Goal: Task Accomplishment & Management: Use online tool/utility

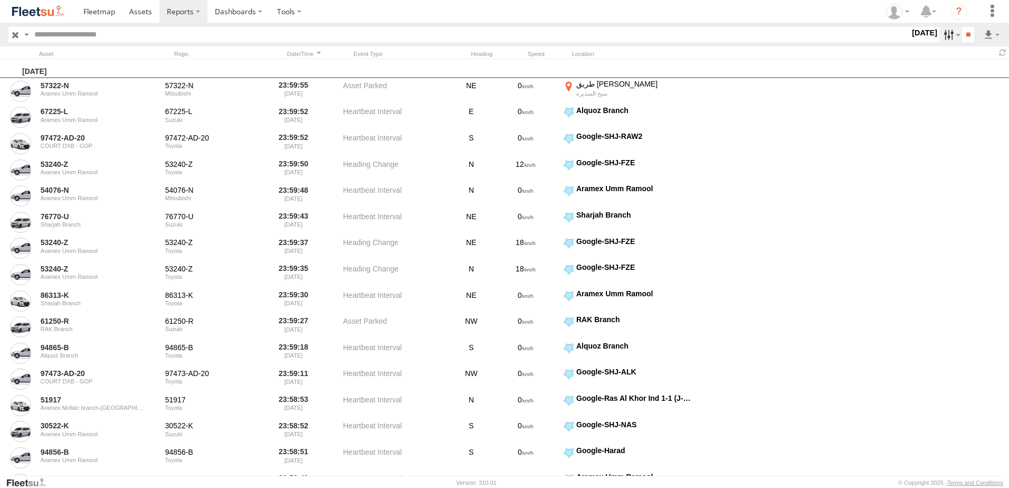
click at [949, 37] on label at bounding box center [951, 34] width 23 height 15
click at [0, 0] on label at bounding box center [0, 0] width 0 height 0
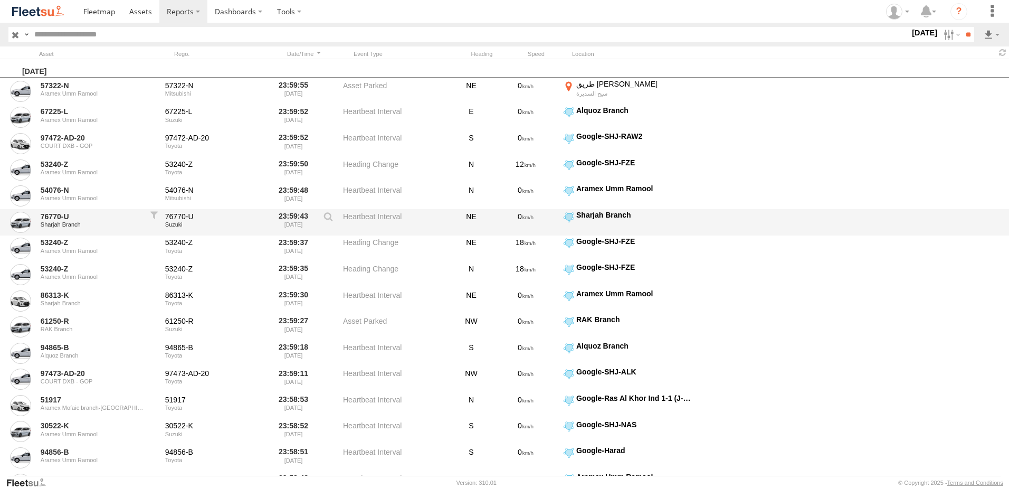
click at [990, 213] on div "76770-U Sharjah Branch 76770-U Suzuki 23:59:43 [DATE] Heartbeat Interval NE 0 S…" at bounding box center [504, 222] width 1009 height 26
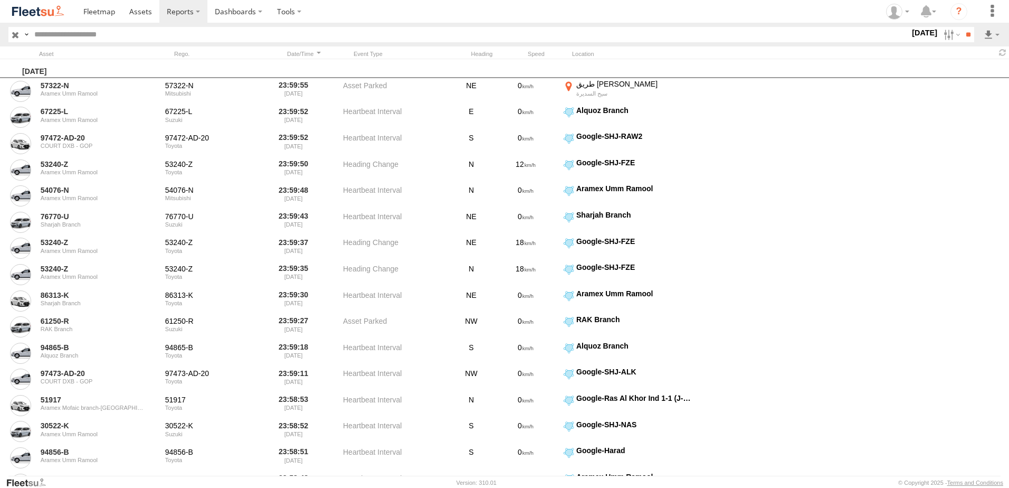
click at [0, 0] on span "Alquoz Branch" at bounding box center [0, 0] width 0 height 0
click at [972, 35] on input "**" at bounding box center [968, 34] width 12 height 15
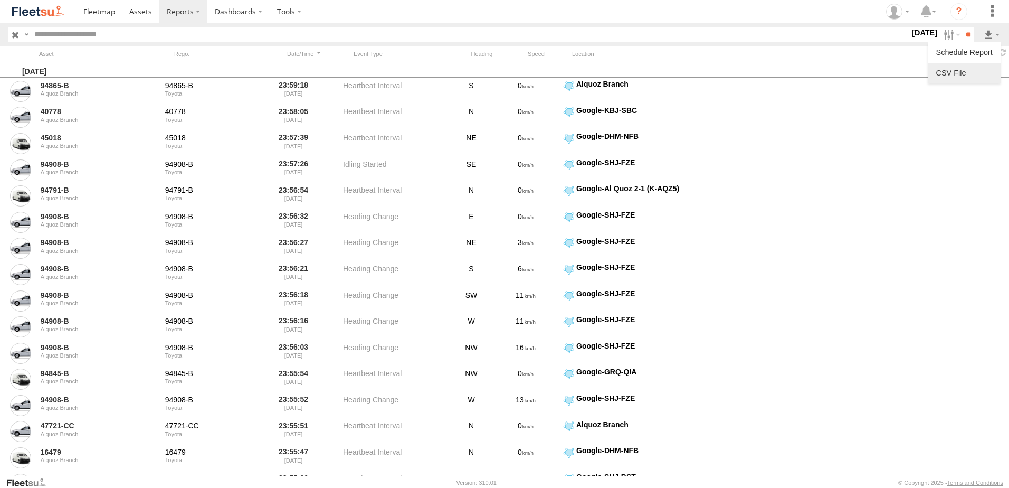
click at [974, 73] on link at bounding box center [964, 73] width 64 height 16
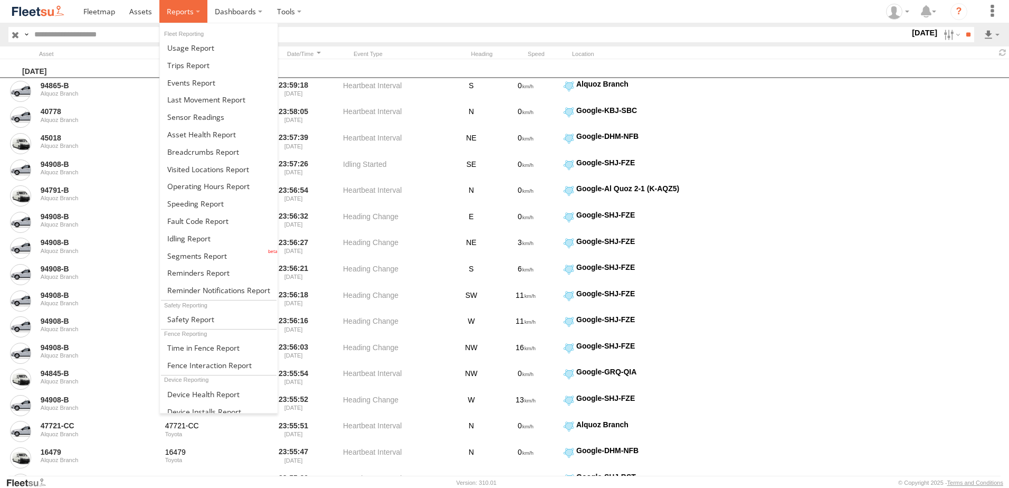
click at [201, 17] on label at bounding box center [183, 11] width 48 height 23
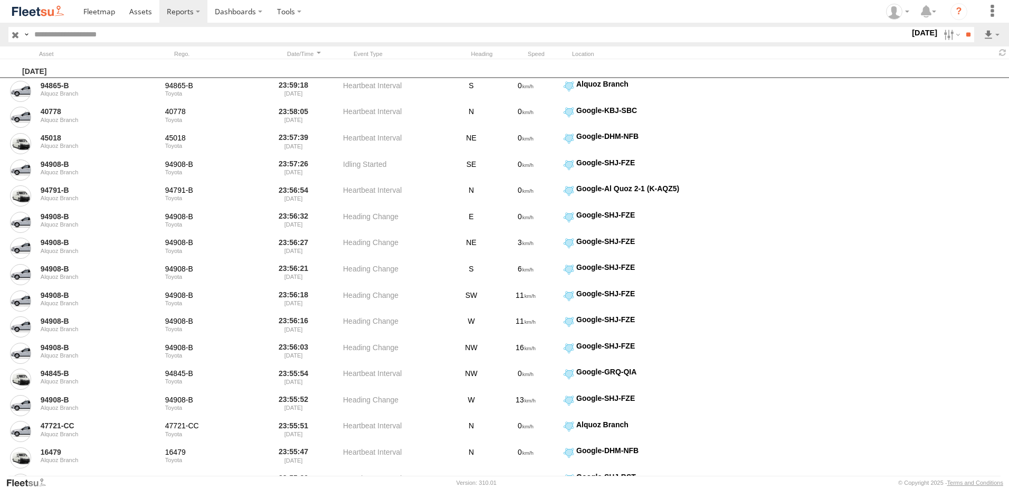
click at [0, 0] on span "Alquoz Branch" at bounding box center [0, 0] width 0 height 0
click at [944, 37] on label at bounding box center [951, 34] width 23 height 15
click at [910, 42] on div "UAE - [GEOGRAPHIC_DATA] AAN Branch Alquoz Branch Aramex Mofaic branch-sharjah A…" at bounding box center [910, 34] width 0 height 15
click at [0, 0] on span "UAE - [GEOGRAPHIC_DATA]" at bounding box center [0, 0] width 0 height 0
click at [0, 0] on span "AAN Branch" at bounding box center [0, 0] width 0 height 0
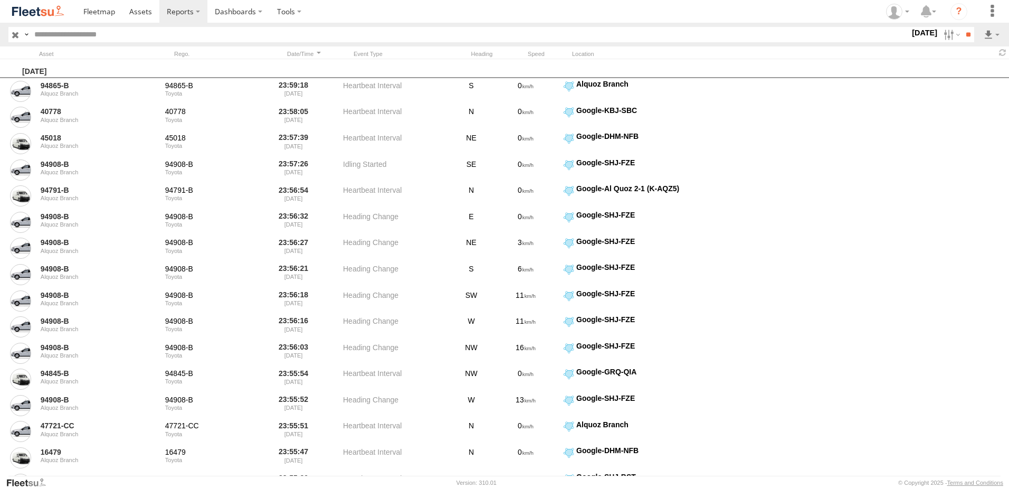
click at [0, 0] on span "UAE - [GEOGRAPHIC_DATA]" at bounding box center [0, 0] width 0 height 0
click at [0, 0] on span "Alquoz Branch" at bounding box center [0, 0] width 0 height 0
click at [0, 0] on span "UAE - [GEOGRAPHIC_DATA]" at bounding box center [0, 0] width 0 height 0
click at [0, 0] on span "Aramex Mofaic branch-[GEOGRAPHIC_DATA]" at bounding box center [0, 0] width 0 height 0
click at [910, 42] on div "Aramex Umm Ramool" at bounding box center [910, 35] width 0 height 14
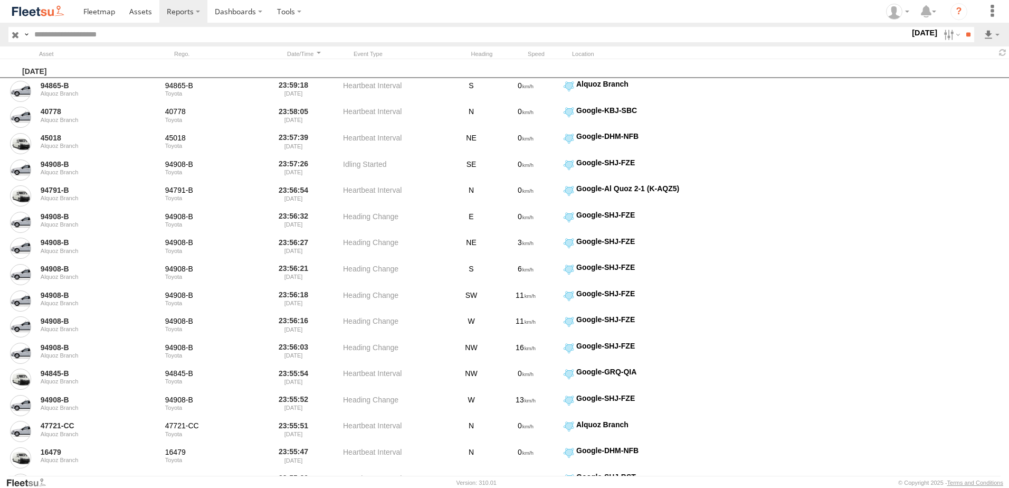
click at [0, 0] on span "Aramex Umm Ramool" at bounding box center [0, 0] width 0 height 0
click at [0, 0] on span "COURT DXB - GOP" at bounding box center [0, 0] width 0 height 0
click at [0, 0] on span "Dubai Express Hub" at bounding box center [0, 0] width 0 height 0
click at [0, 0] on span "RAK Branch" at bounding box center [0, 0] width 0 height 0
click at [0, 0] on span "Sharjah Branch" at bounding box center [0, 0] width 0 height 0
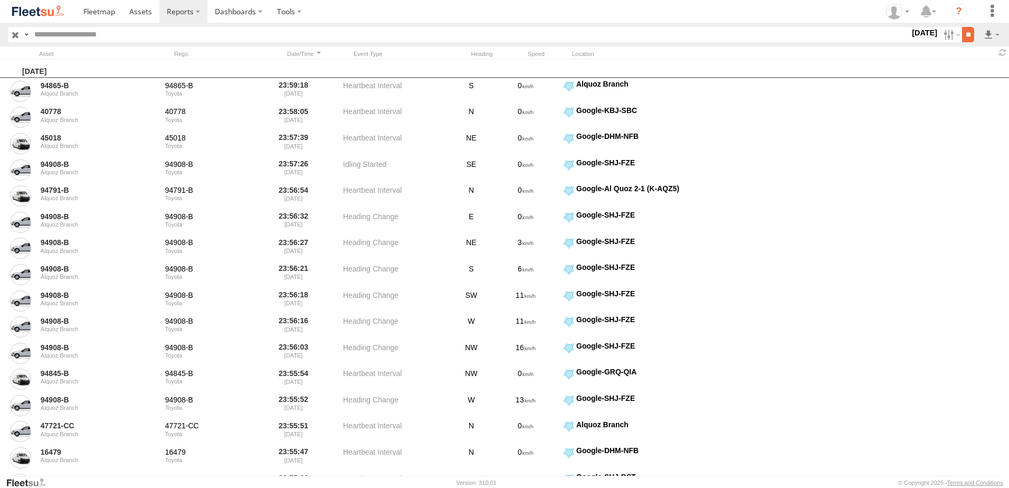
click at [968, 36] on input "**" at bounding box center [968, 34] width 12 height 15
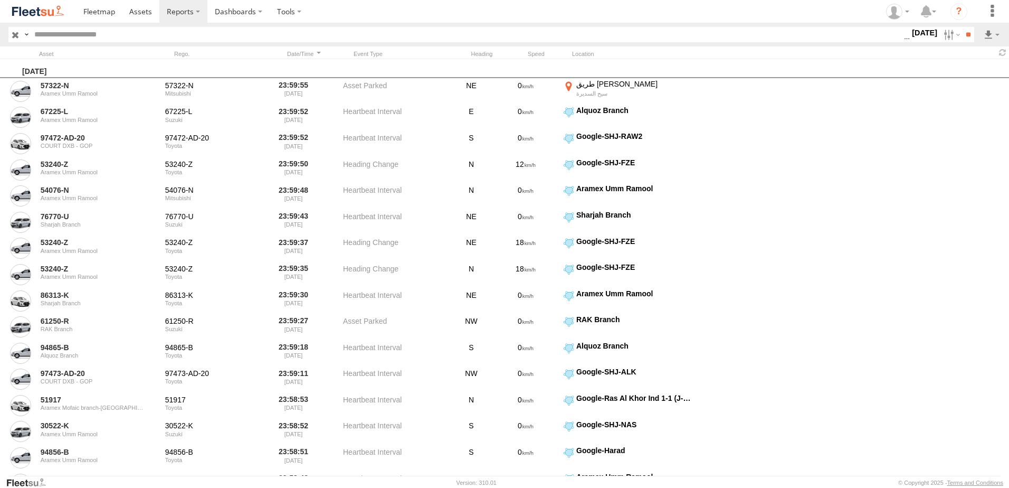
click at [0, 0] on span "AAN Branch" at bounding box center [0, 0] width 0 height 0
drag, startPoint x: 942, startPoint y: 35, endPoint x: 689, endPoint y: 26, distance: 253.0
click at [942, 35] on label at bounding box center [951, 34] width 23 height 15
click at [0, 0] on span "AAN Branch" at bounding box center [0, 0] width 0 height 0
click at [0, 0] on span "Dubai Express Hub" at bounding box center [0, 0] width 0 height 0
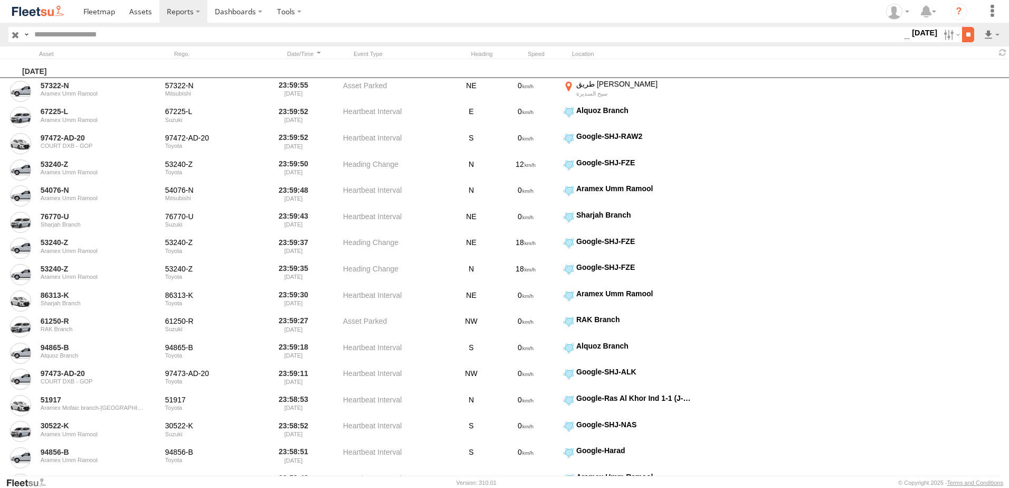
click at [964, 36] on input "**" at bounding box center [968, 34] width 12 height 15
click at [973, 74] on link at bounding box center [964, 73] width 64 height 16
